Goal: Navigation & Orientation: Find specific page/section

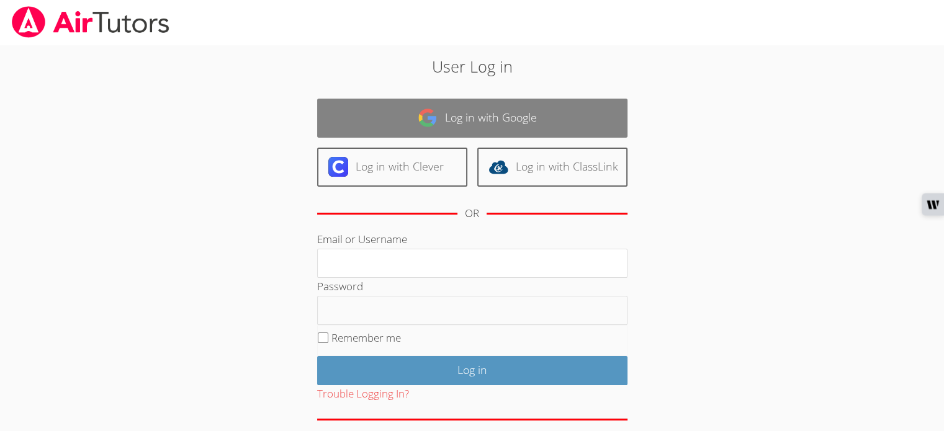
click at [418, 109] on img at bounding box center [428, 118] width 20 height 20
